Goal: Transaction & Acquisition: Purchase product/service

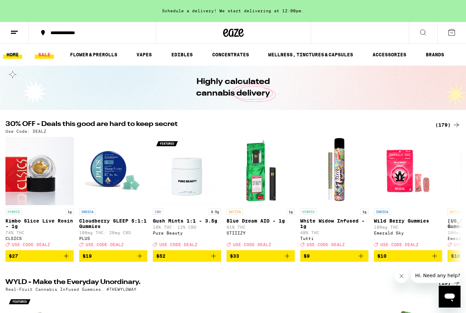
click at [47, 57] on link "SALE" at bounding box center [44, 54] width 19 height 8
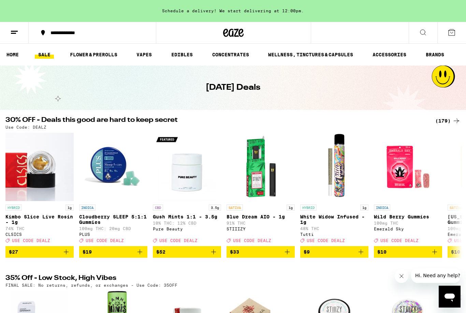
click at [446, 121] on div "(179)" at bounding box center [447, 121] width 25 height 8
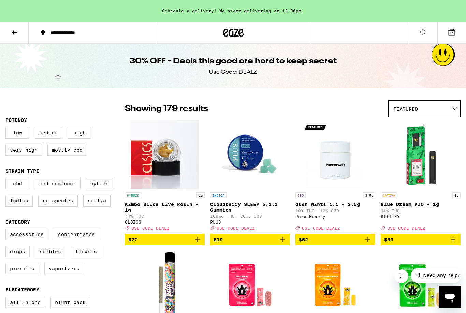
click at [105, 189] on label "Hybrid" at bounding box center [99, 184] width 27 height 12
click at [7, 179] on input "Hybrid" at bounding box center [7, 179] width 0 height 0
checkbox input "true"
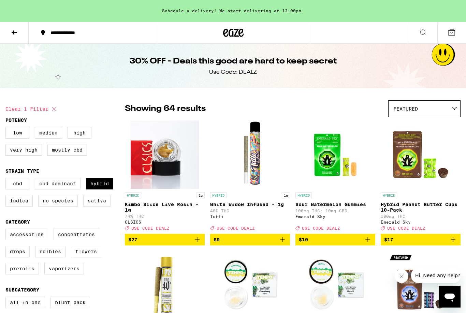
click at [99, 206] on label "Sativa" at bounding box center [96, 201] width 27 height 12
click at [7, 179] on input "Sativa" at bounding box center [7, 179] width 0 height 0
checkbox input "true"
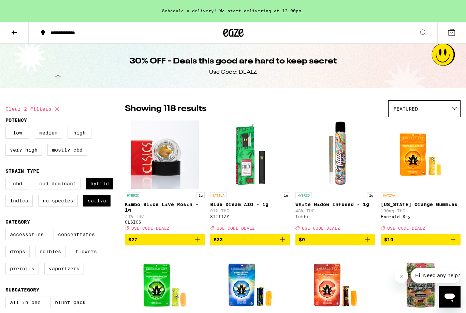
click at [91, 257] on label "Flowers" at bounding box center [86, 252] width 30 height 12
click at [7, 230] on input "Flowers" at bounding box center [7, 229] width 0 height 0
checkbox input "true"
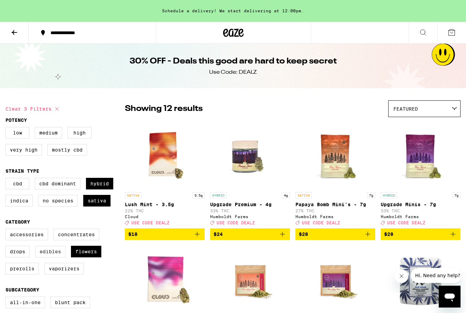
click at [50, 257] on label "Edibles" at bounding box center [50, 252] width 30 height 12
click at [7, 230] on input "Edibles" at bounding box center [7, 229] width 0 height 0
checkbox input "true"
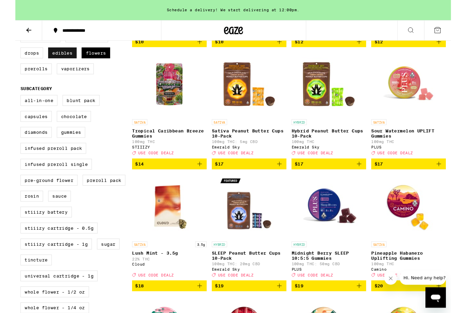
scroll to position [195, 0]
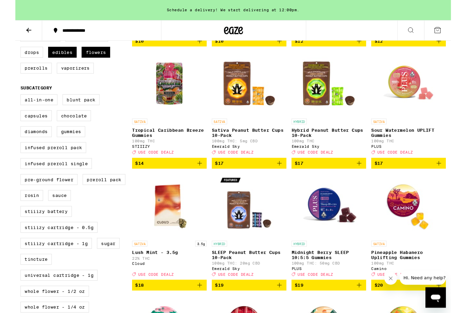
click at [280, 179] on icon "Add to bag" at bounding box center [282, 174] width 8 height 8
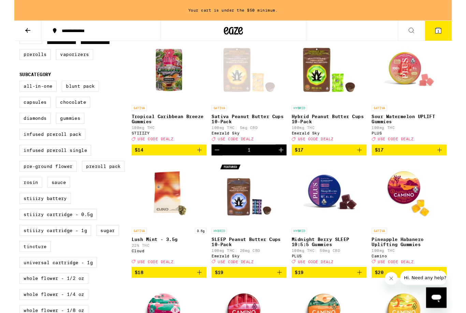
scroll to position [209, 0]
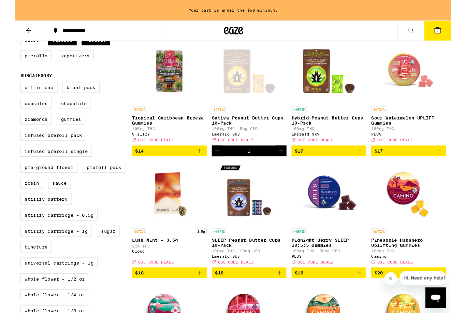
click at [283, 296] on icon "Add to bag" at bounding box center [282, 291] width 8 height 8
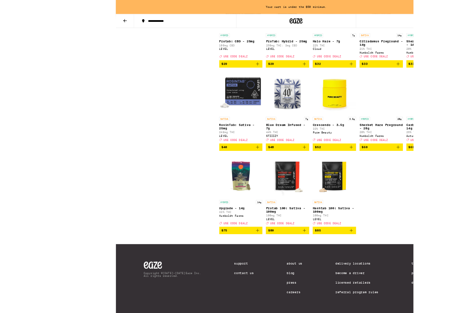
scroll to position [1122, 0]
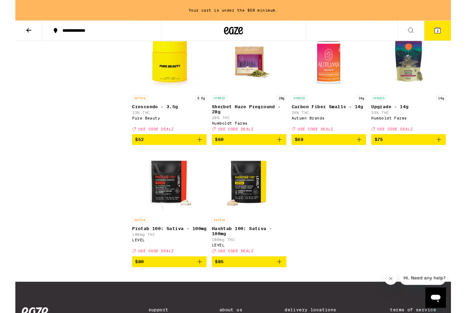
click at [196, 153] on icon "Add to bag" at bounding box center [197, 149] width 8 height 8
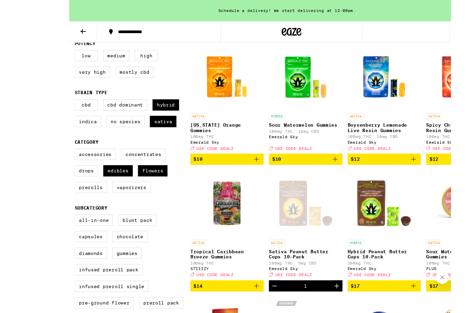
scroll to position [75, 0]
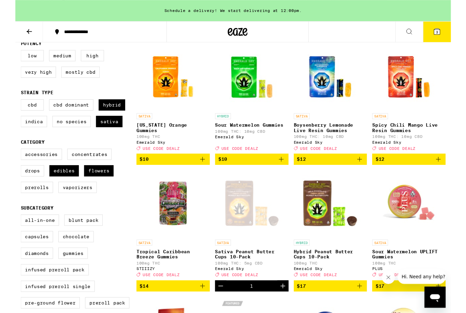
click at [195, 166] on icon "Add to bag" at bounding box center [193, 164] width 5 height 5
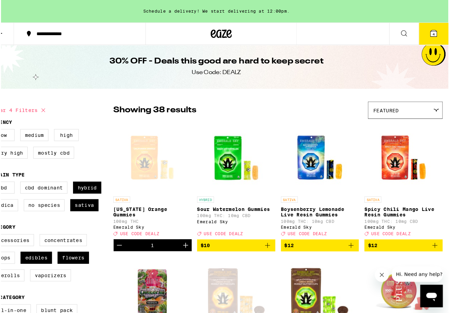
scroll to position [0, 0]
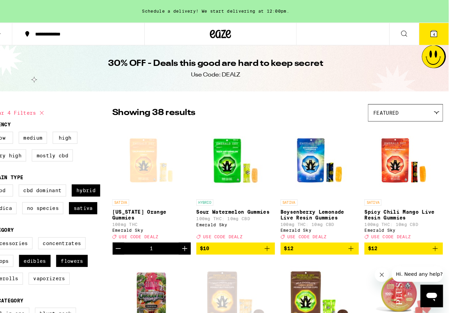
click at [431, 32] on icon at bounding box center [435, 32] width 8 height 8
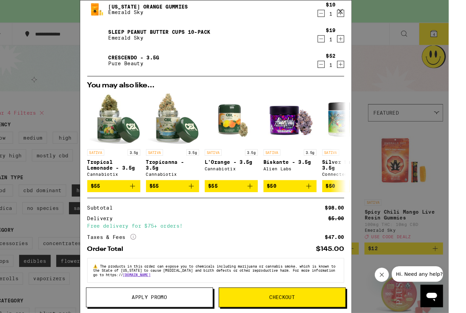
scroll to position [71, 0]
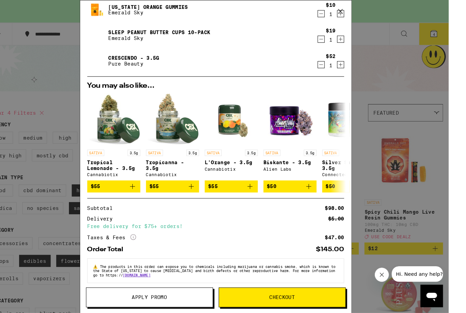
click at [113, 290] on button "Apply Promo" at bounding box center [161, 286] width 122 height 19
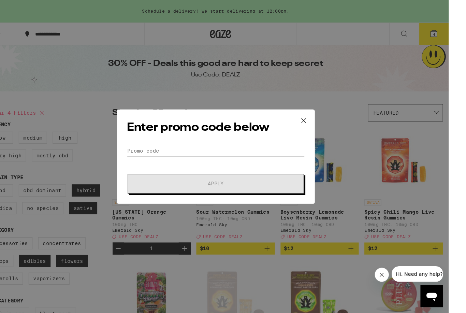
click at [268, 150] on input "Promo Code" at bounding box center [224, 145] width 171 height 10
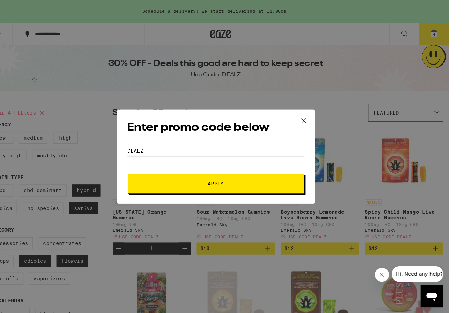
type input "Dealz"
click at [228, 179] on span "Apply" at bounding box center [224, 177] width 123 height 5
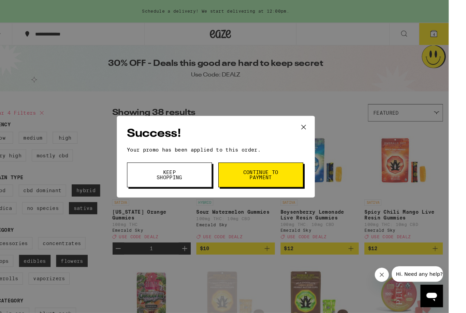
click at [170, 173] on span "Keep Shopping" at bounding box center [180, 169] width 35 height 10
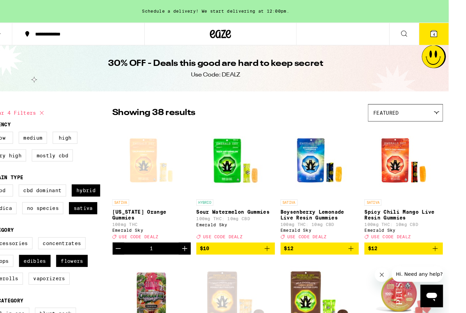
click at [440, 27] on button "4" at bounding box center [434, 32] width 29 height 21
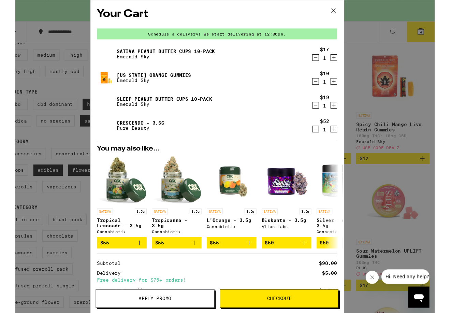
scroll to position [76, 0]
click at [118, 305] on button "Apply Promo" at bounding box center [161, 307] width 122 height 19
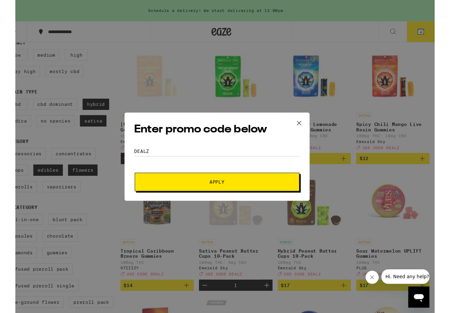
click at [270, 182] on button "Apply" at bounding box center [225, 187] width 170 height 19
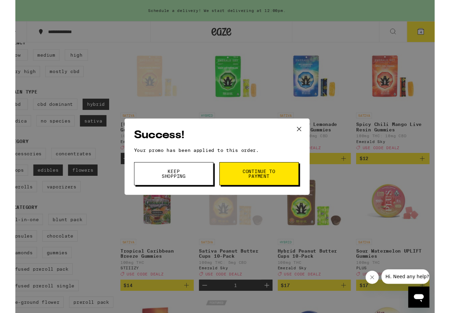
click at [284, 180] on button "Continue to payment" at bounding box center [268, 179] width 82 height 24
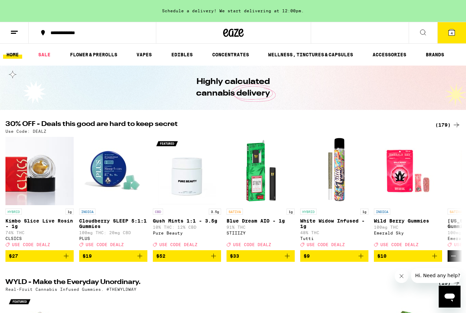
click at [452, 34] on span "4" at bounding box center [451, 33] width 2 height 4
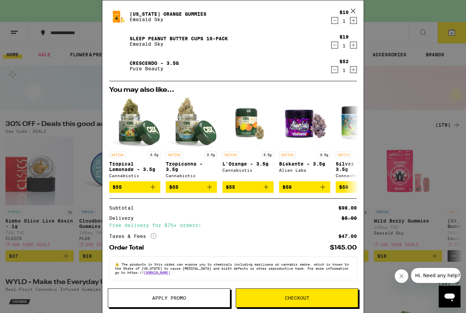
scroll to position [71, 0]
